Goal: Find specific page/section: Find specific page/section

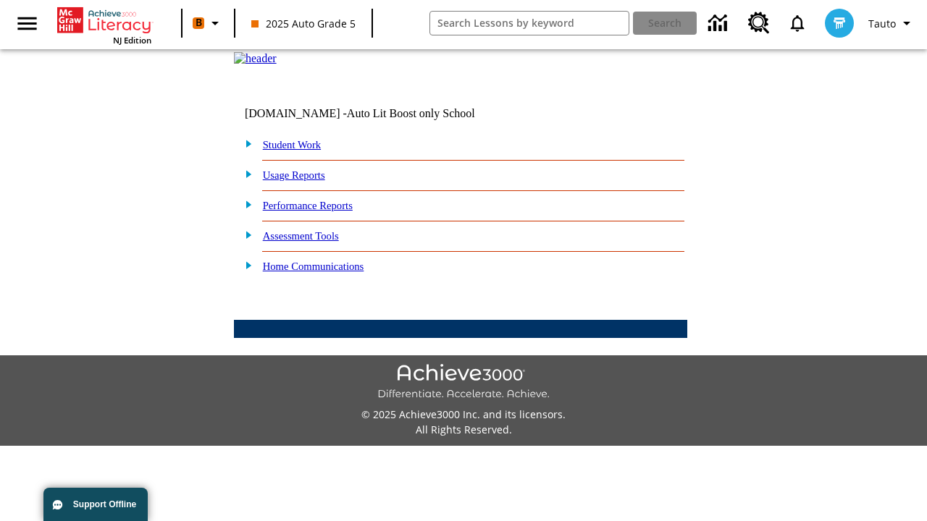
click at [301, 151] on link "Student Work" at bounding box center [292, 145] width 58 height 12
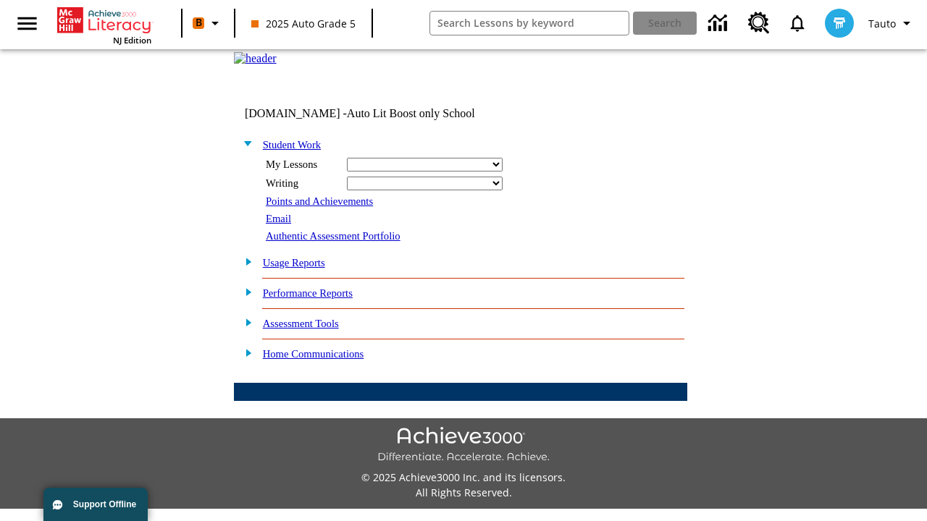
select select "/options/reports/?report_id=24&atype=14&section=2"
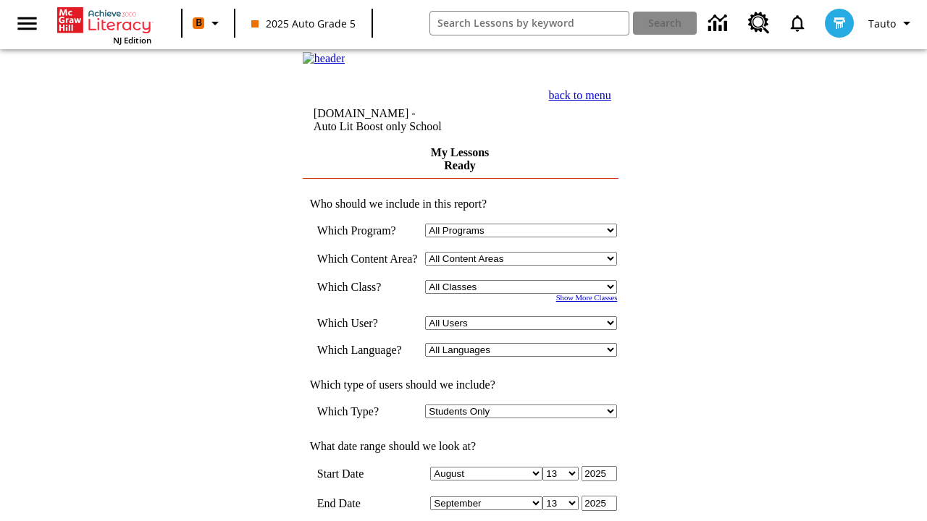
scroll to position [378, 0]
